Goal: Check status: Check status

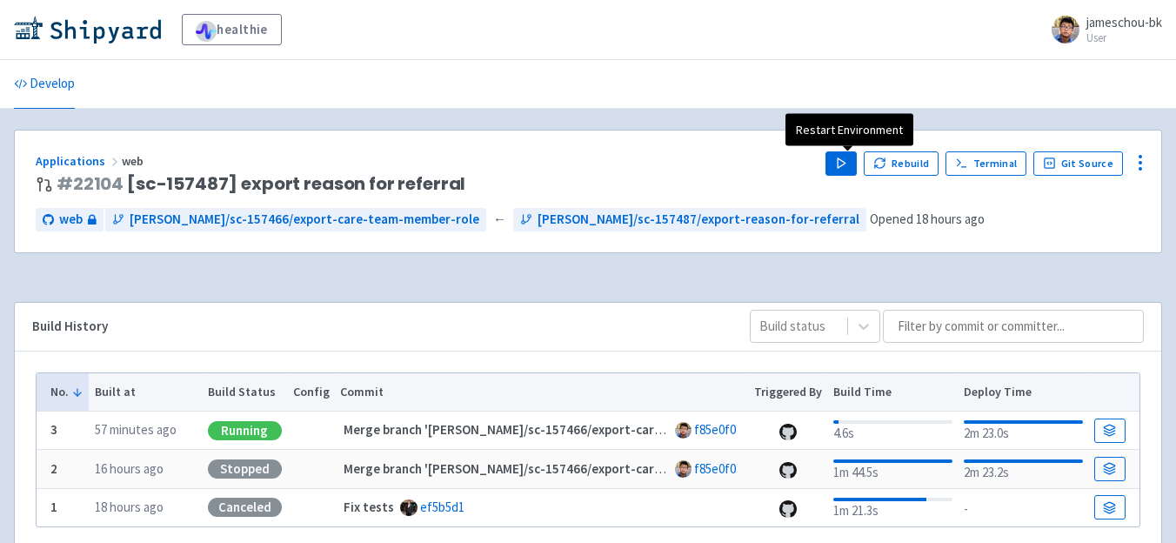
click at [854, 163] on button "Play" at bounding box center [840, 163] width 31 height 24
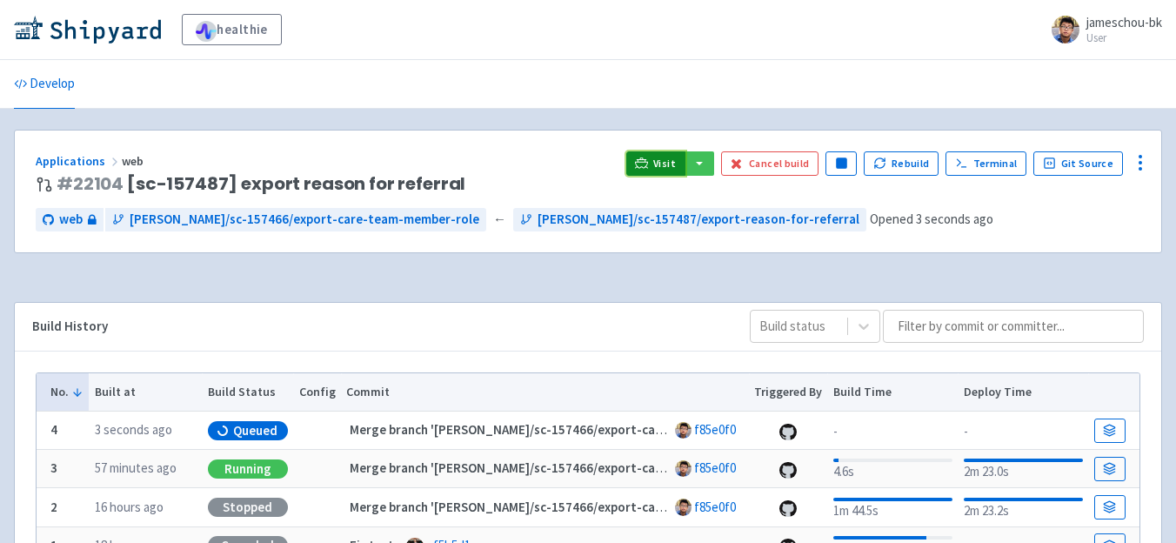
click at [663, 153] on link "Visit" at bounding box center [655, 163] width 59 height 24
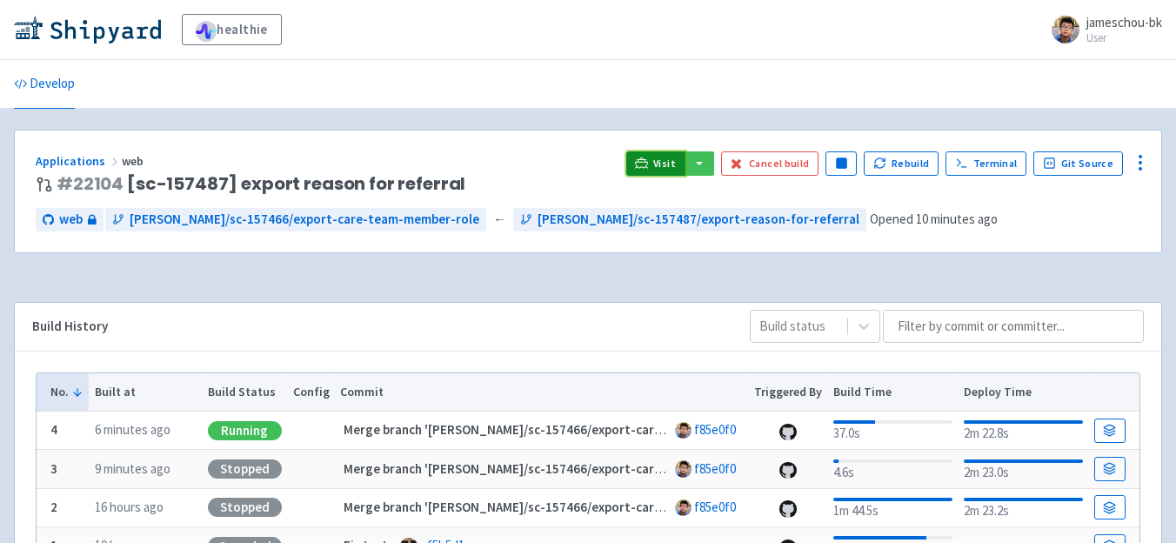
click at [648, 166] on icon at bounding box center [641, 163] width 13 height 13
click at [673, 152] on link "Visit" at bounding box center [655, 163] width 59 height 24
drag, startPoint x: 123, startPoint y: 179, endPoint x: 71, endPoint y: 183, distance: 52.3
click at [71, 183] on span "# 22104 [sc-157487] export reason for referral" at bounding box center [261, 184] width 409 height 20
copy span "22104"
